Goal: Download file/media

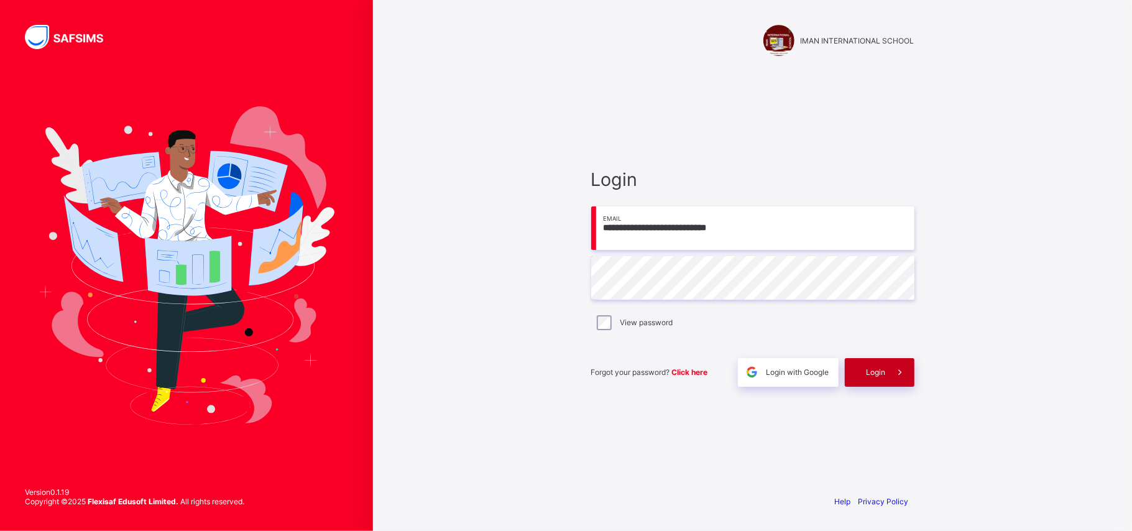
click at [900, 376] on icon at bounding box center [899, 372] width 13 height 12
click at [691, 274] on input "text" at bounding box center [752, 278] width 323 height 44
type input "**********"
click at [870, 372] on span "Login" at bounding box center [876, 371] width 19 height 9
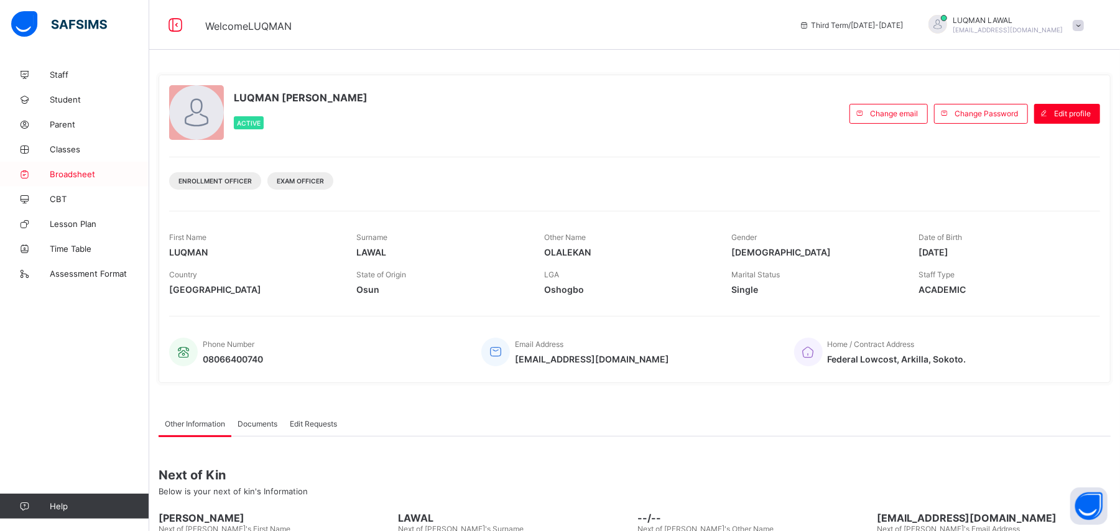
click at [62, 175] on span "Broadsheet" at bounding box center [99, 174] width 99 height 10
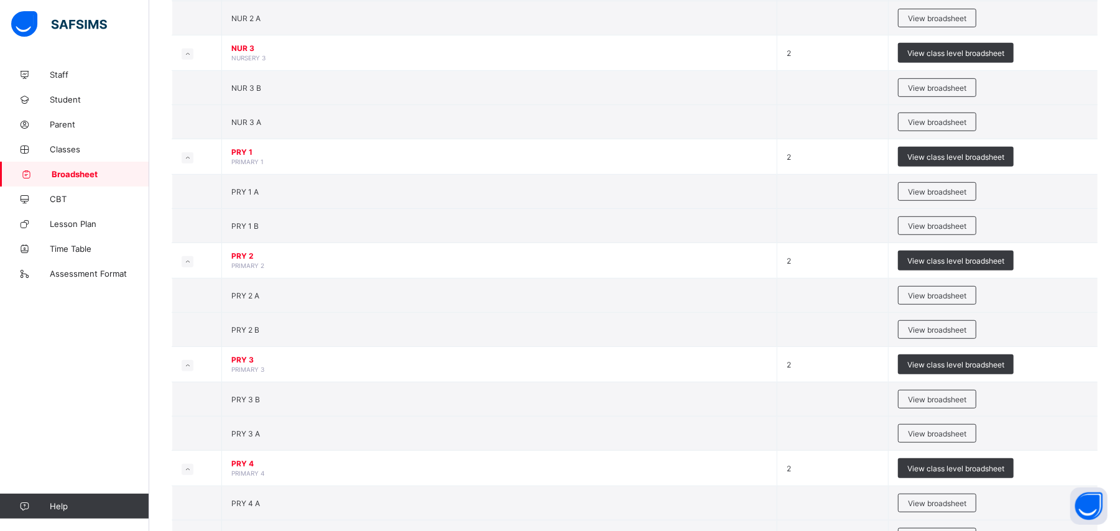
scroll to position [461, 0]
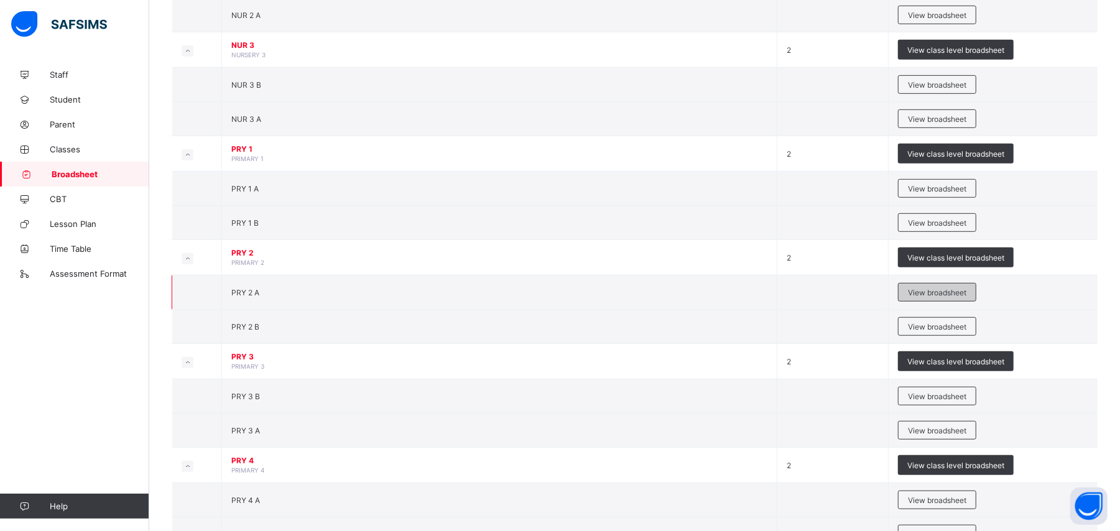
click at [911, 297] on div "View broadsheet" at bounding box center [937, 292] width 78 height 19
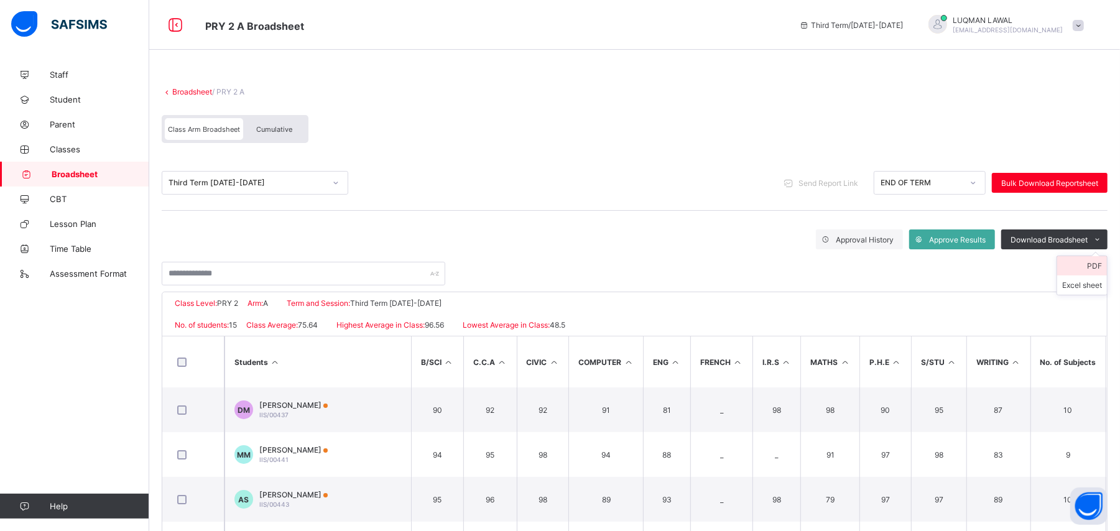
click at [1103, 266] on li "PDF" at bounding box center [1082, 265] width 50 height 19
click at [975, 182] on icon at bounding box center [973, 183] width 4 height 2
click at [334, 187] on div at bounding box center [335, 183] width 21 height 20
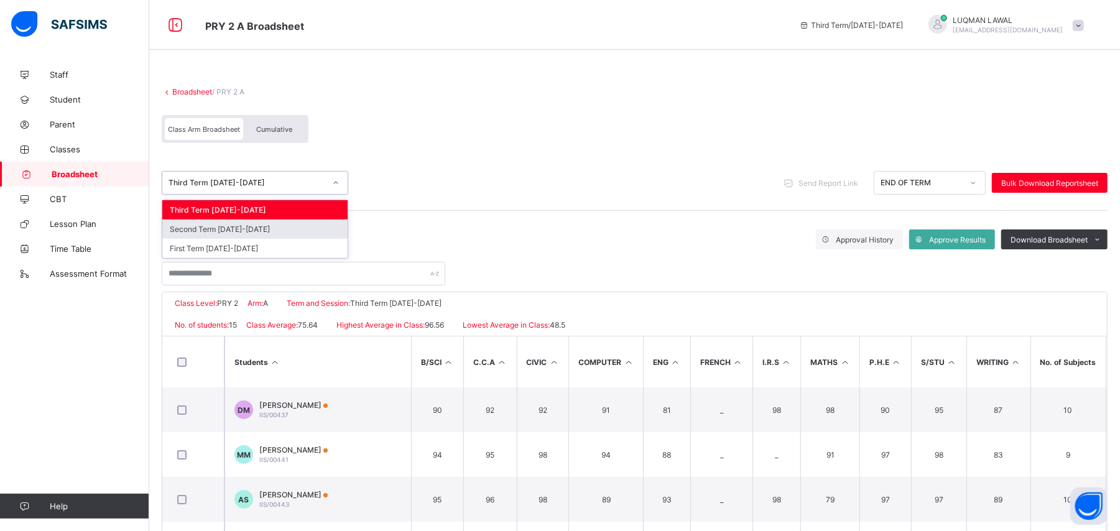
click at [276, 234] on div "Second Term [DATE]-[DATE]" at bounding box center [254, 228] width 185 height 19
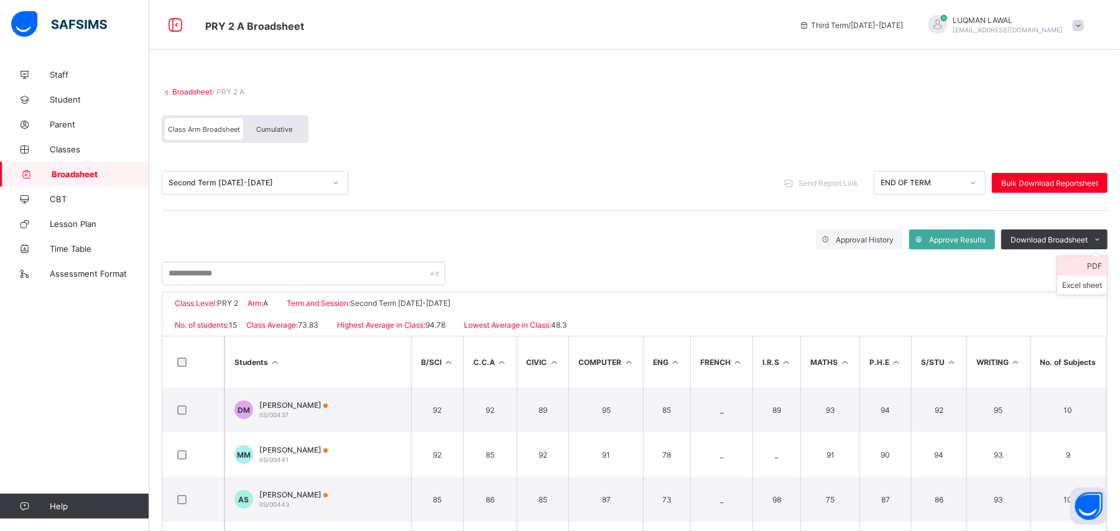
click at [1099, 265] on li "PDF" at bounding box center [1082, 265] width 50 height 19
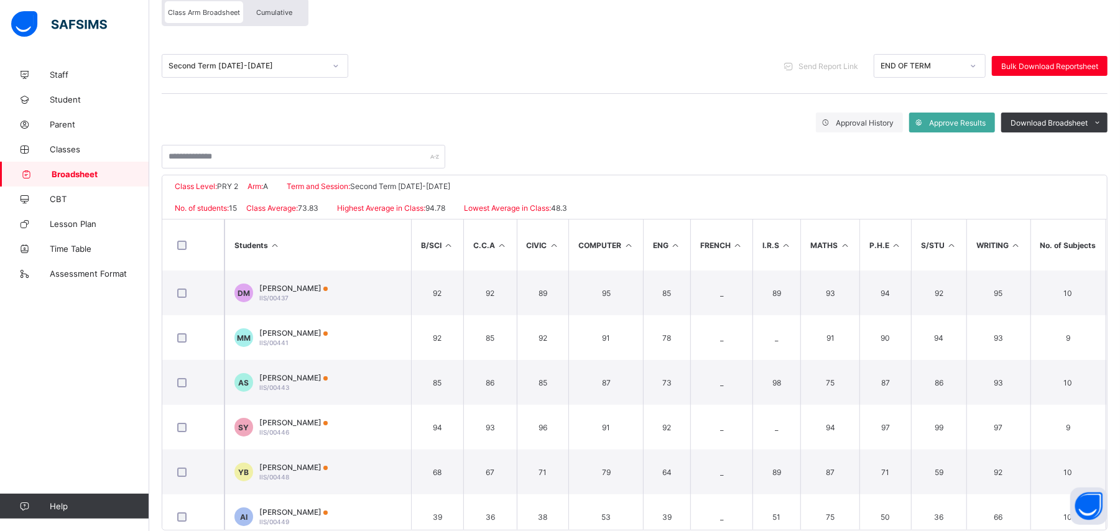
scroll to position [140, 0]
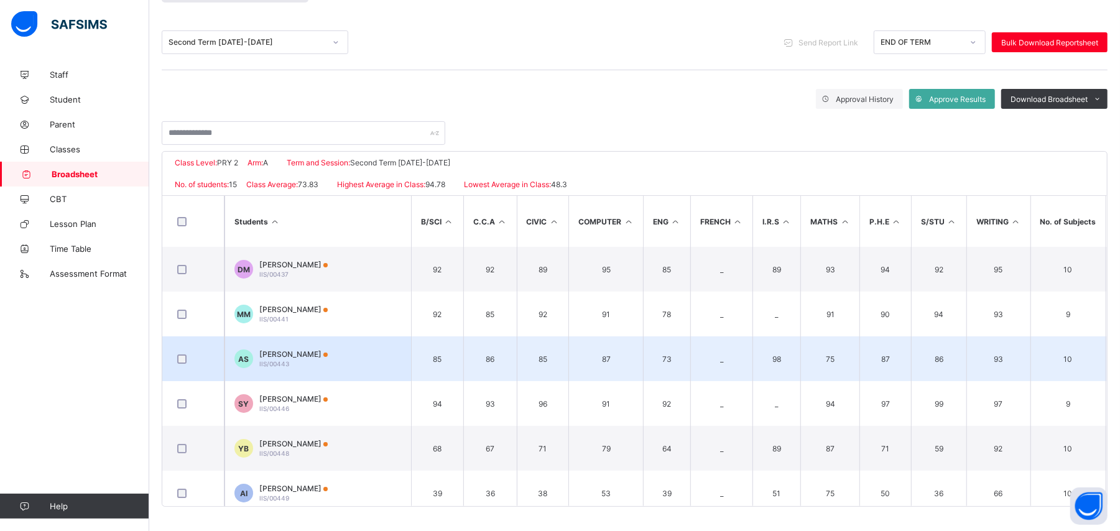
click at [1107, 378] on td "855" at bounding box center [1127, 358] width 44 height 45
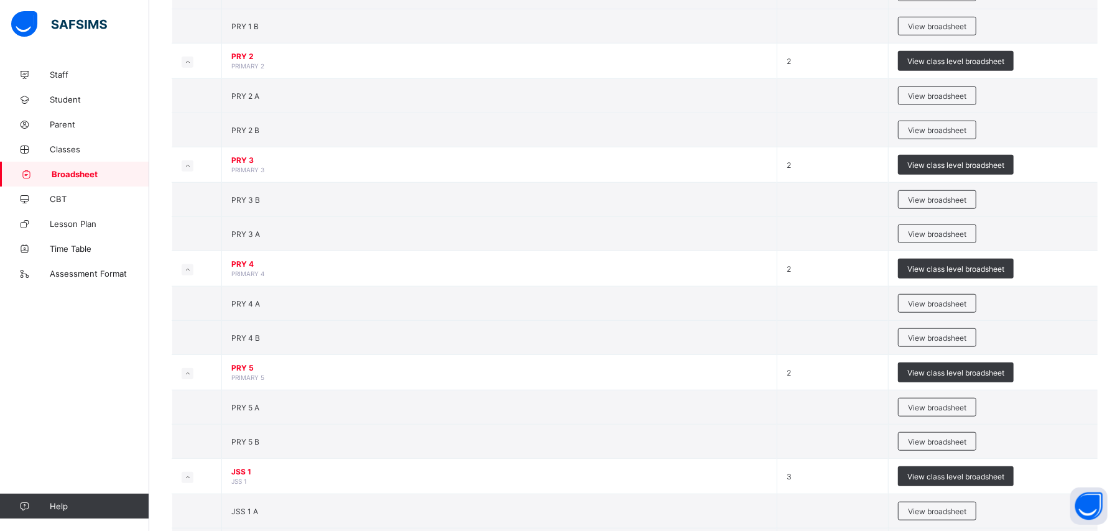
scroll to position [738, 0]
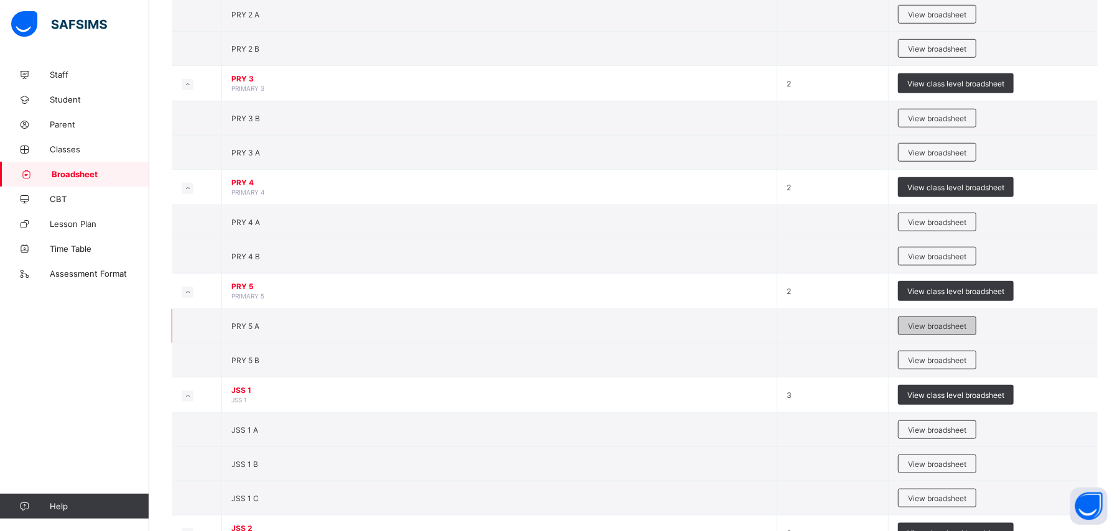
click at [944, 331] on span "View broadsheet" at bounding box center [937, 325] width 58 height 9
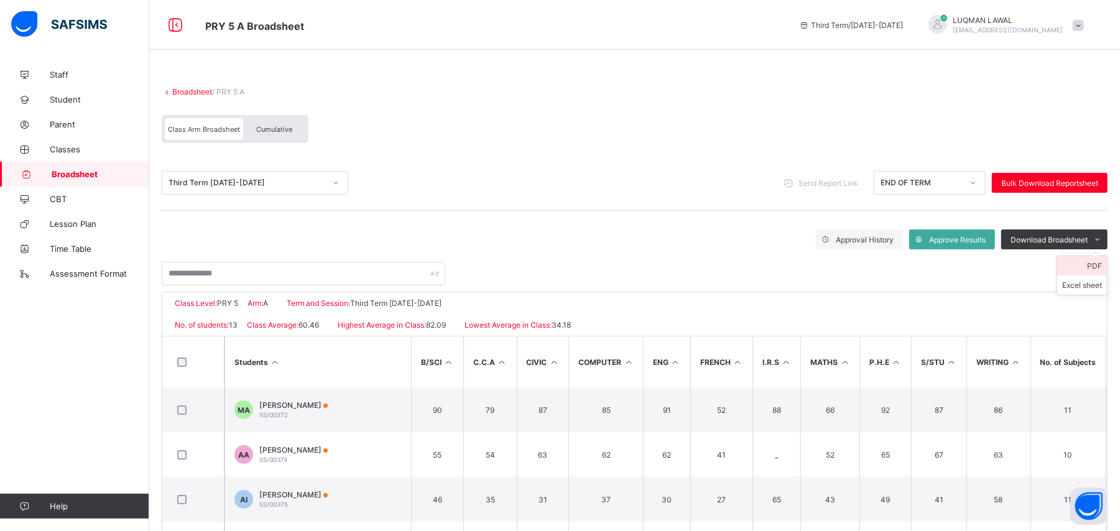
click at [1092, 265] on li "PDF" at bounding box center [1082, 265] width 50 height 19
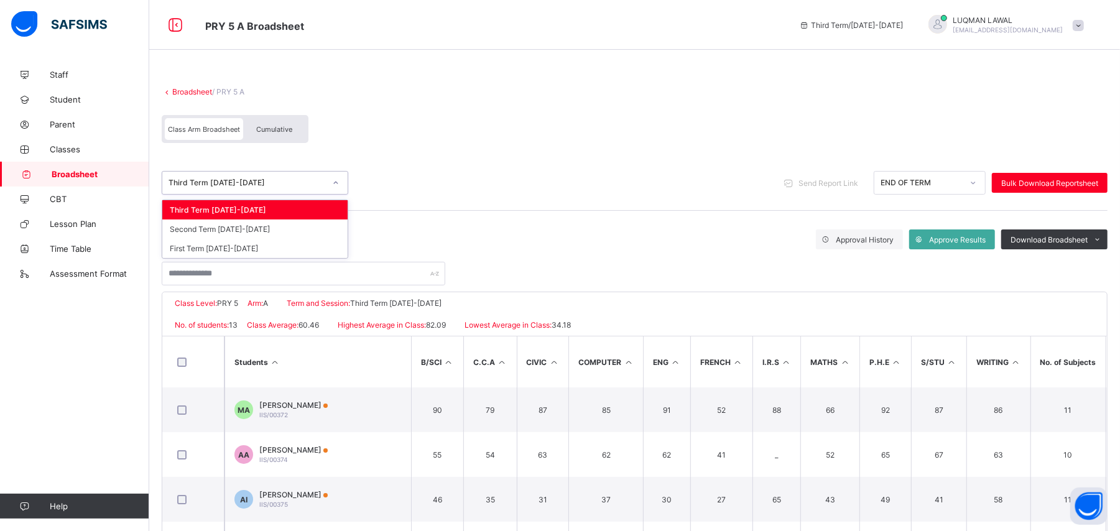
click at [333, 184] on icon at bounding box center [335, 183] width 7 height 12
click at [271, 226] on div "Second Term [DATE]-[DATE]" at bounding box center [254, 228] width 185 height 19
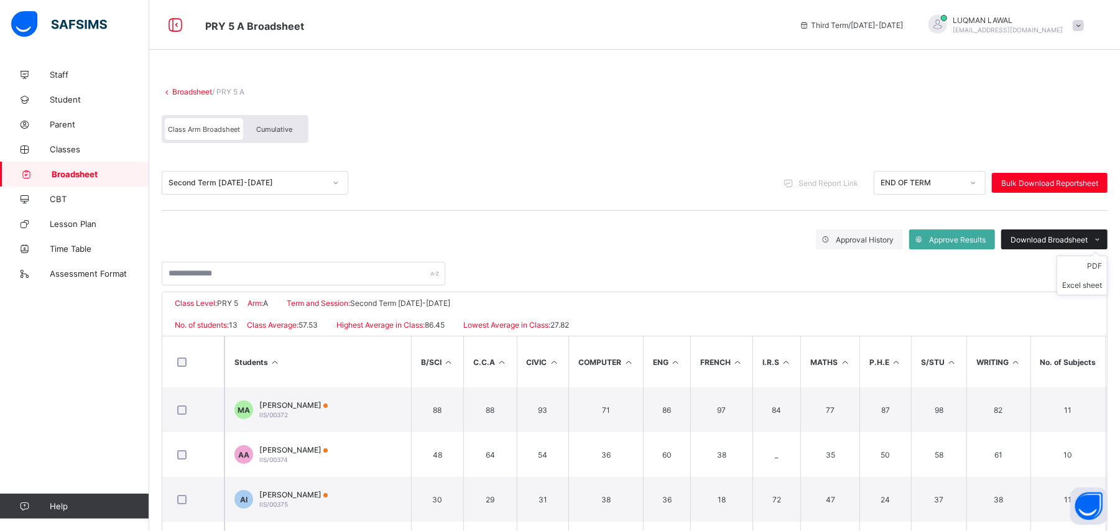
click at [1102, 236] on icon at bounding box center [1097, 240] width 9 height 8
click at [1106, 262] on ul "PDF Excel sheet" at bounding box center [1081, 275] width 51 height 40
click at [1090, 264] on li "PDF" at bounding box center [1082, 265] width 50 height 19
